Goal: Find specific page/section: Find specific page/section

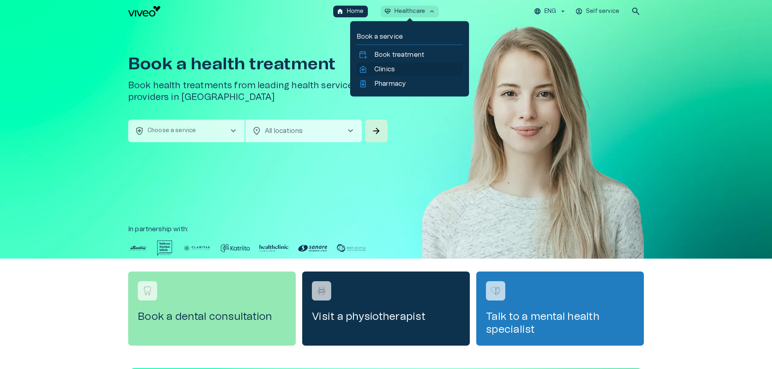
click at [393, 72] on p "Clinics" at bounding box center [384, 69] width 21 height 10
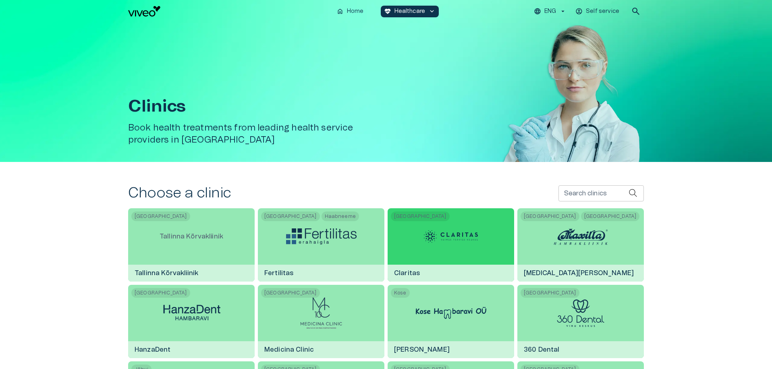
scroll to position [99, 0]
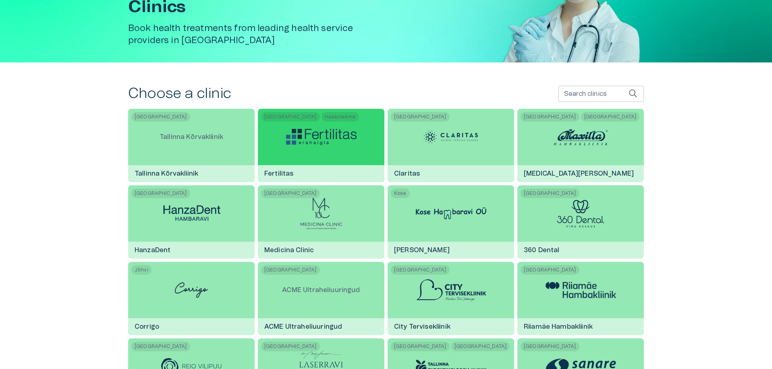
click at [322, 126] on div at bounding box center [321, 137] width 70 height 56
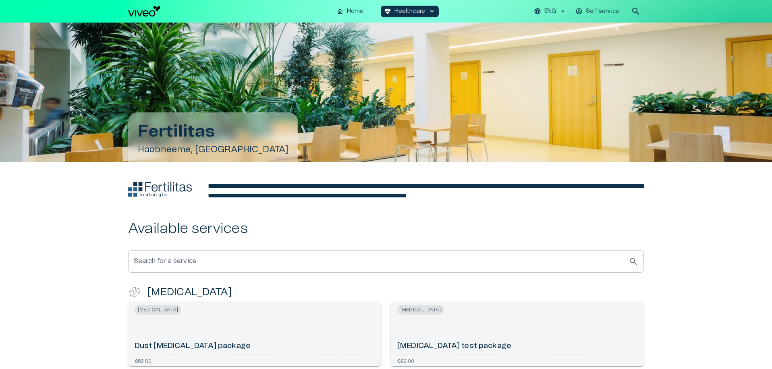
scroll to position [199, 0]
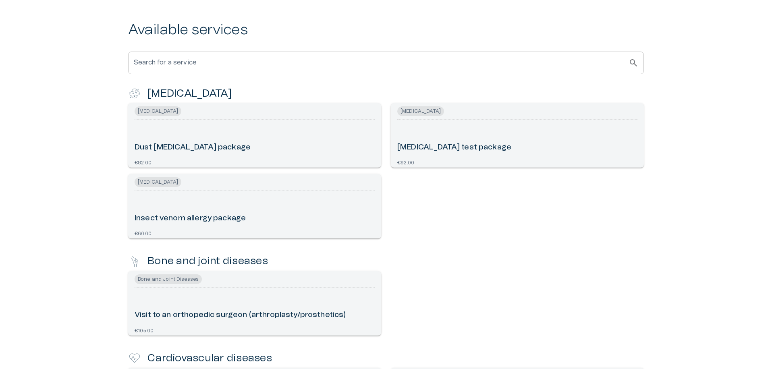
click at [157, 90] on h4 "[MEDICAL_DATA]" at bounding box center [189, 93] width 85 height 13
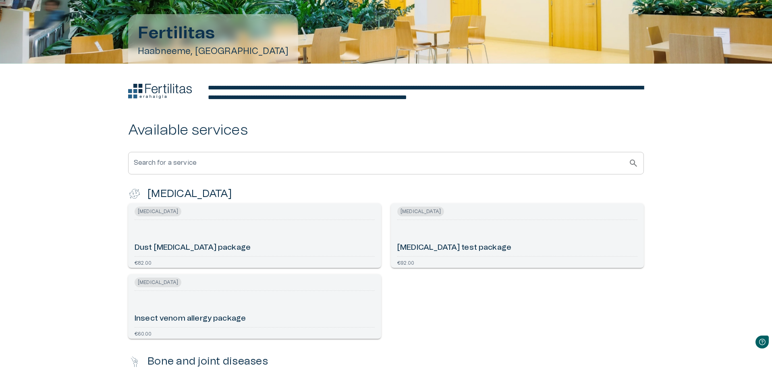
scroll to position [103, 0]
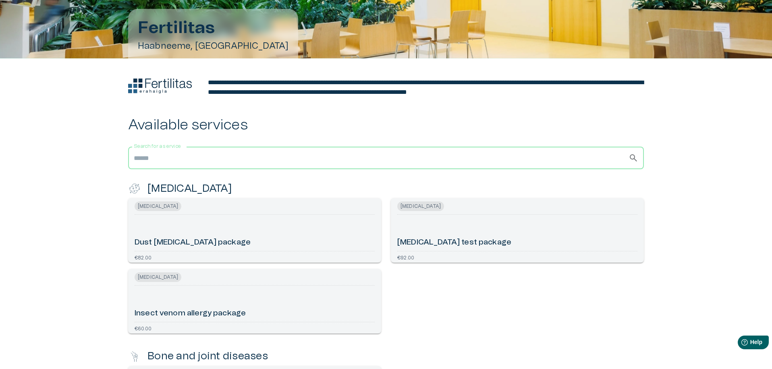
click at [437, 166] on input "Search for a service" at bounding box center [378, 158] width 500 height 23
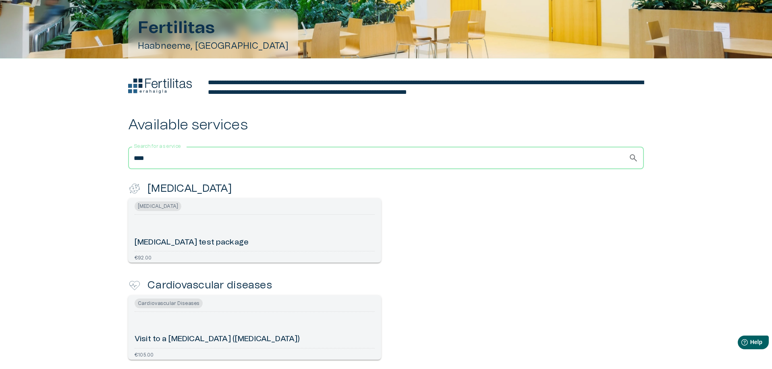
scroll to position [72, 0]
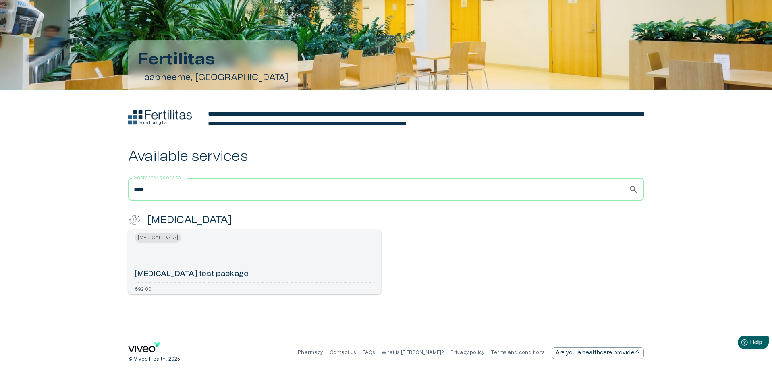
type input "****"
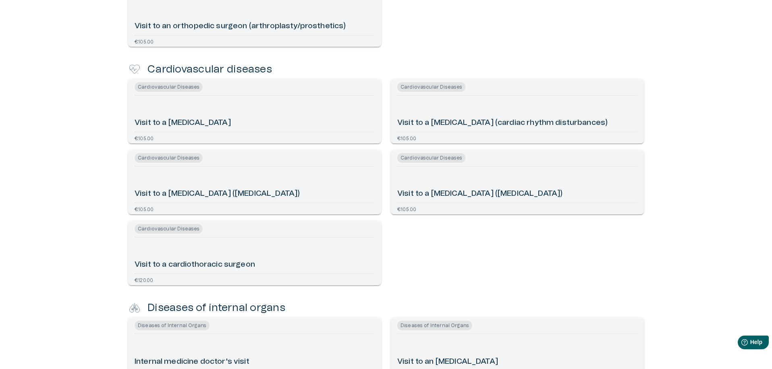
scroll to position [0, 0]
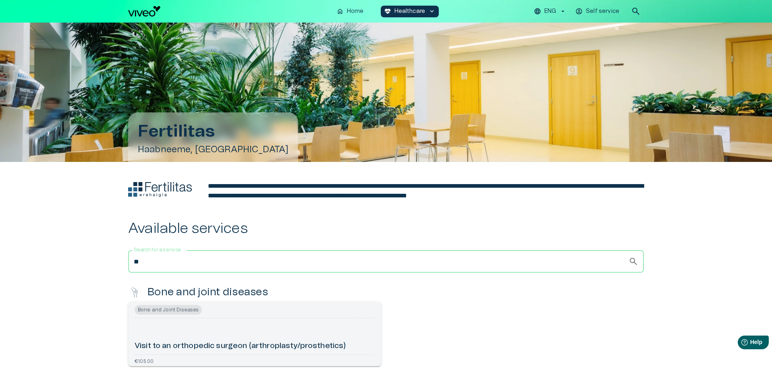
type input "***"
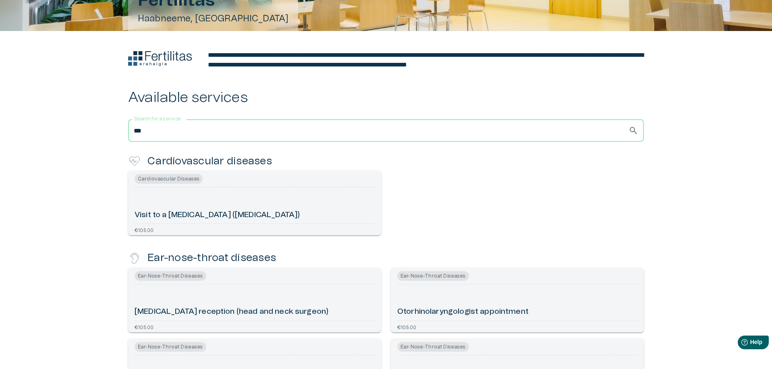
scroll to position [126, 0]
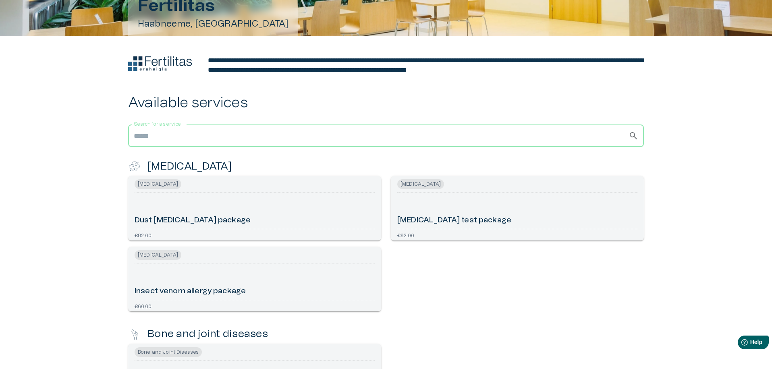
click at [534, 137] on input "Search for a service" at bounding box center [378, 135] width 500 height 23
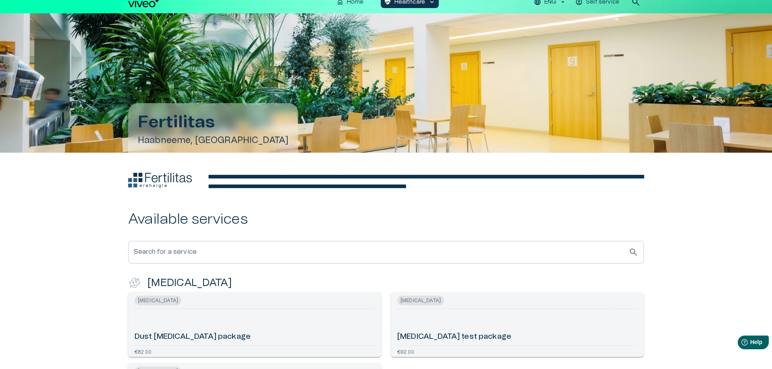
scroll to position [0, 0]
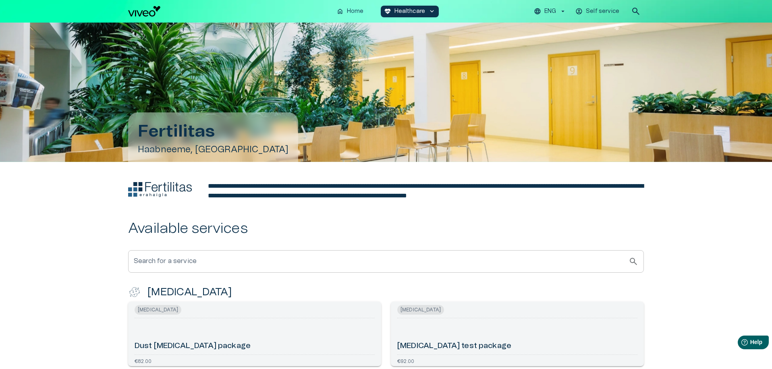
click at [140, 17] on div "home Home [MEDICAL_DATA]_heart Healthcare keyboard_arrow_down ENG Self service …" at bounding box center [385, 11] width 515 height 16
click at [143, 13] on img "Navigate to homepage" at bounding box center [144, 11] width 32 height 10
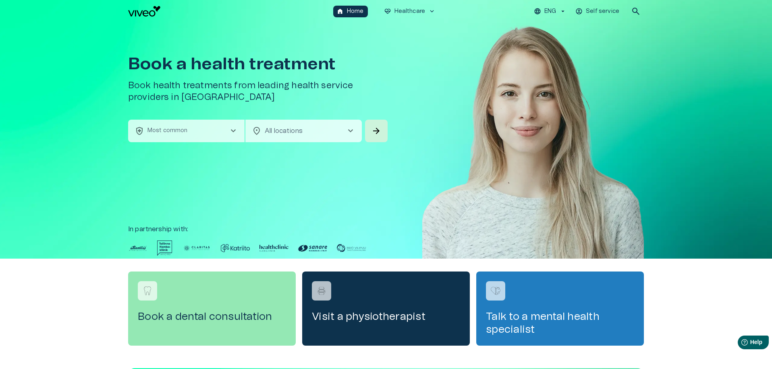
click at [278, 79] on div "Book a health treatment Book health treatments from leading health service prov…" at bounding box center [258, 71] width 261 height 97
click at [192, 98] on h5 "Book health treatments from leading health service providers in [GEOGRAPHIC_DAT…" at bounding box center [258, 92] width 261 height 24
click at [198, 97] on h5 "Book health treatments from leading health service providers in [GEOGRAPHIC_DAT…" at bounding box center [258, 92] width 261 height 24
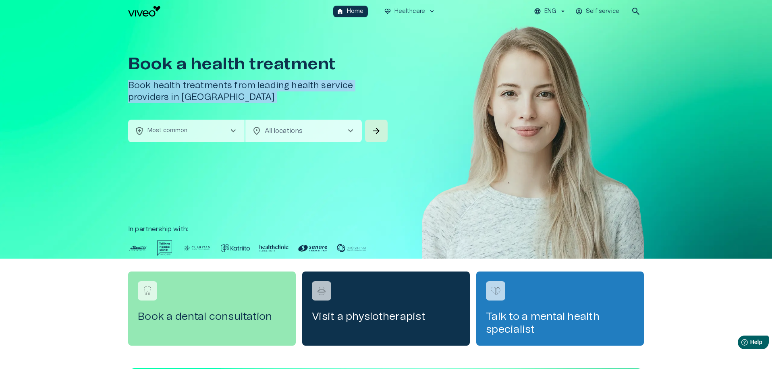
click at [198, 97] on h5 "Book health treatments from leading health service providers in [GEOGRAPHIC_DAT…" at bounding box center [258, 92] width 261 height 24
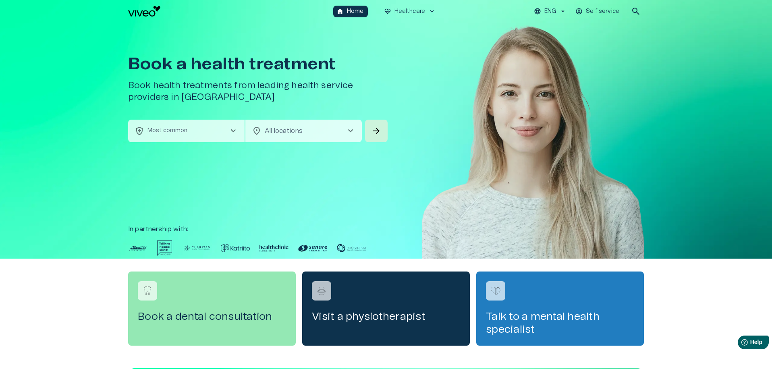
click at [201, 97] on h5 "Book health treatments from leading health service providers in [GEOGRAPHIC_DAT…" at bounding box center [258, 92] width 261 height 24
click at [202, 103] on h5 "Book health treatments from leading health service providers in [GEOGRAPHIC_DAT…" at bounding box center [258, 92] width 261 height 24
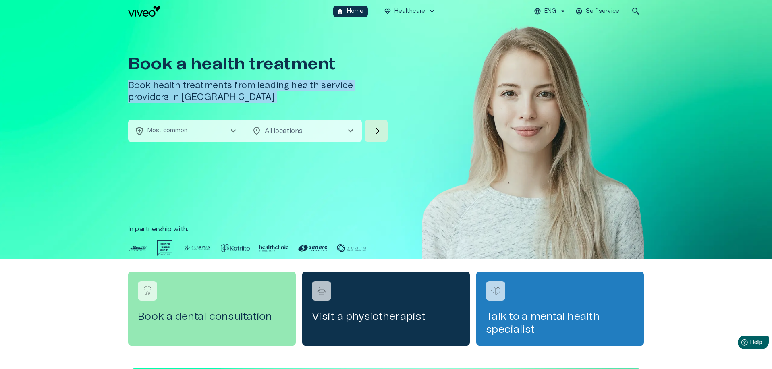
click at [202, 103] on h5 "Book health treatments from leading health service providers in [GEOGRAPHIC_DAT…" at bounding box center [258, 92] width 261 height 24
click at [203, 99] on h5 "Book health treatments from leading health service providers in [GEOGRAPHIC_DAT…" at bounding box center [258, 92] width 261 height 24
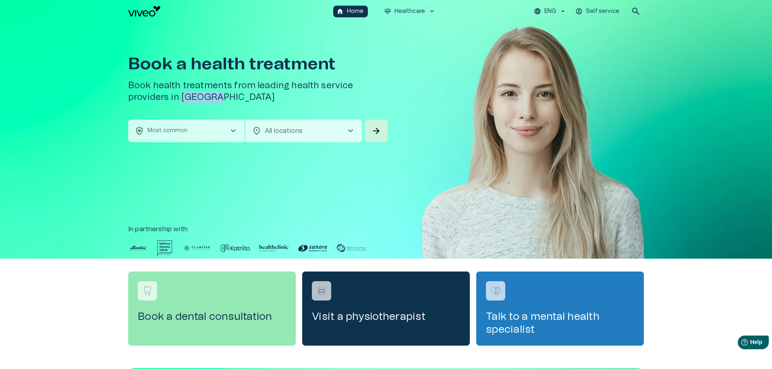
click at [203, 99] on h5 "Book health treatments from leading health service providers in [GEOGRAPHIC_DAT…" at bounding box center [258, 92] width 261 height 24
click at [186, 99] on h5 "Book health treatments from leading health service providers in [GEOGRAPHIC_DAT…" at bounding box center [258, 92] width 261 height 24
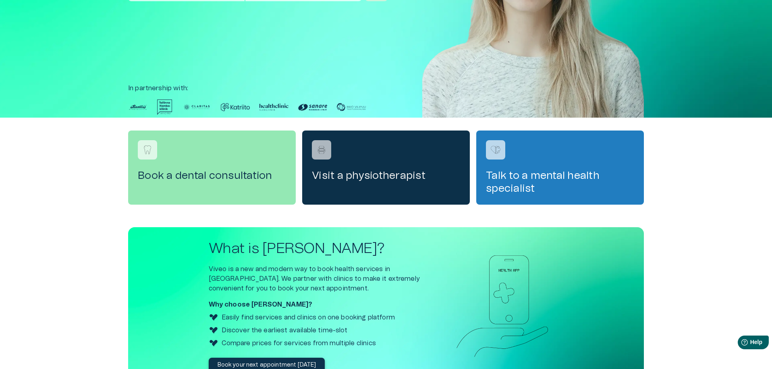
scroll to position [216, 0]
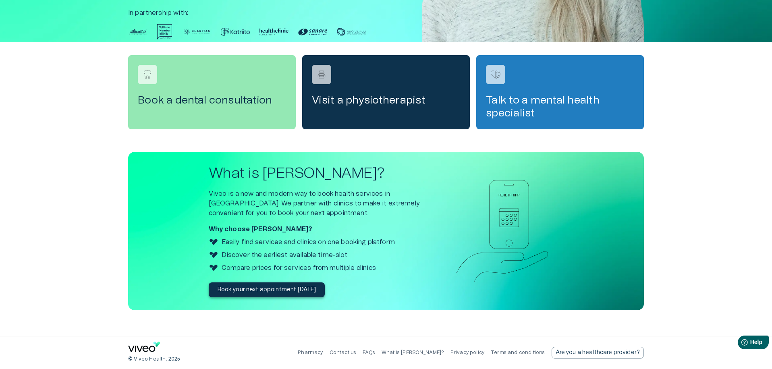
click at [398, 192] on p "Viveo is a new and modern way to book health services in [GEOGRAPHIC_DATA]. We …" at bounding box center [315, 203] width 213 height 29
click at [431, 212] on div "What is [PERSON_NAME]? Viveo is a new and modern way to book health services in…" at bounding box center [385, 231] width 515 height 158
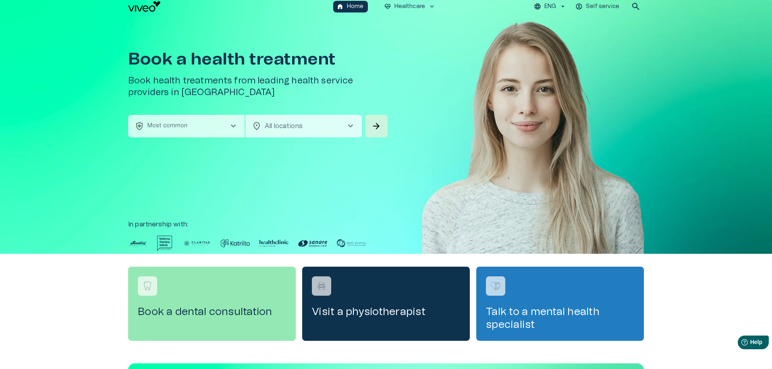
scroll to position [0, 0]
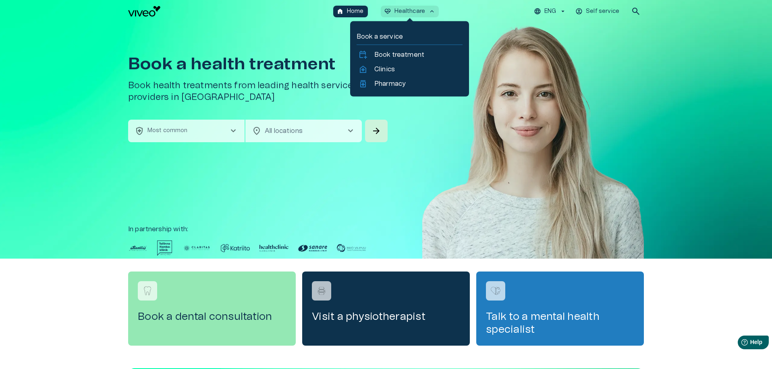
click at [422, 14] on p "Healthcare" at bounding box center [409, 11] width 31 height 8
click at [403, 86] on p "Pharmacy" at bounding box center [389, 84] width 31 height 10
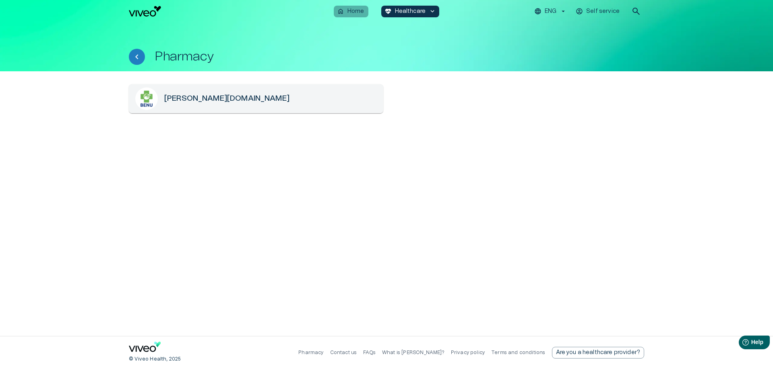
click at [360, 14] on p "Home" at bounding box center [356, 11] width 17 height 8
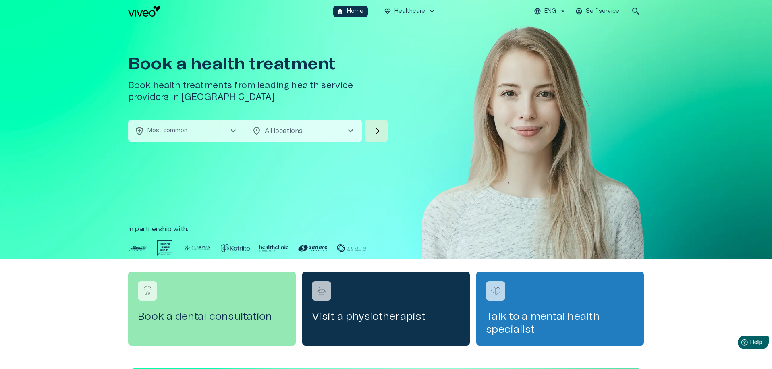
click at [85, 65] on div "Book a health treatment Book health treatments from leading health service prov…" at bounding box center [386, 141] width 772 height 236
click at [635, 11] on span "search" at bounding box center [636, 11] width 10 height 10
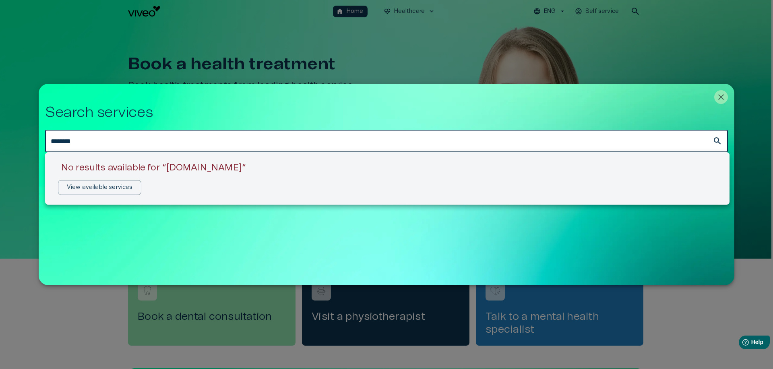
type input "********"
click at [721, 97] on div at bounding box center [386, 184] width 773 height 369
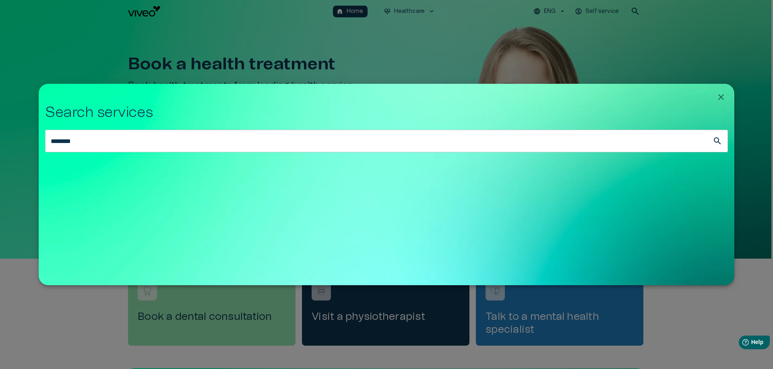
click at [721, 97] on icon "Close" at bounding box center [721, 97] width 6 height 6
